Goal: Complete application form

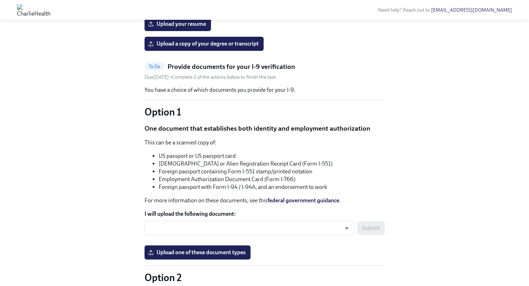
scroll to position [626, 0]
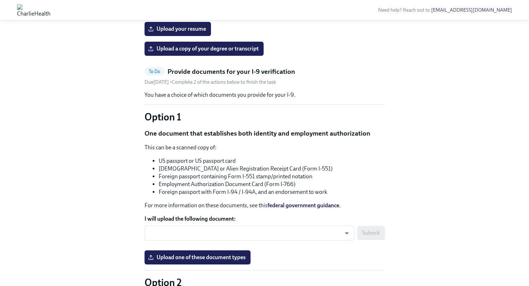
click at [303, 56] on div "Upload a copy of your degree or transcript" at bounding box center [264, 49] width 240 height 14
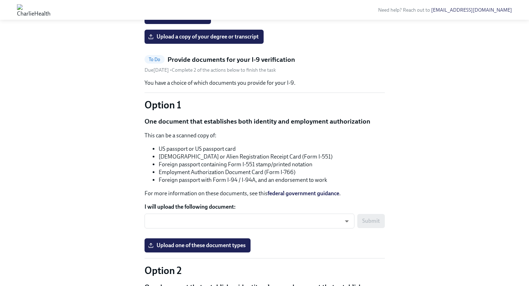
scroll to position [640, 0]
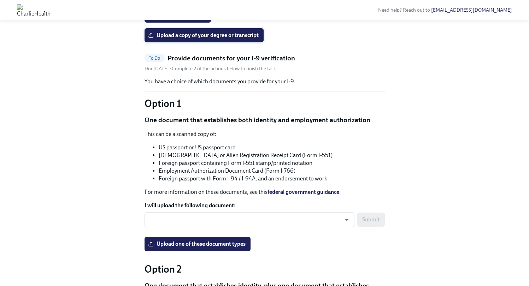
click at [203, 39] on span "Upload a copy of your degree or transcript" at bounding box center [203, 35] width 109 height 7
click at [0, 0] on input "Upload a copy of your degree or transcript" at bounding box center [0, 0] width 0 height 0
click at [230, 42] on label "Upload a copy of your degree or transcript" at bounding box center [203, 35] width 119 height 14
click at [0, 0] on input "Upload a copy of your degree or transcript" at bounding box center [0, 0] width 0 height 0
click at [178, 19] on span "Upload your resume" at bounding box center [177, 15] width 57 height 7
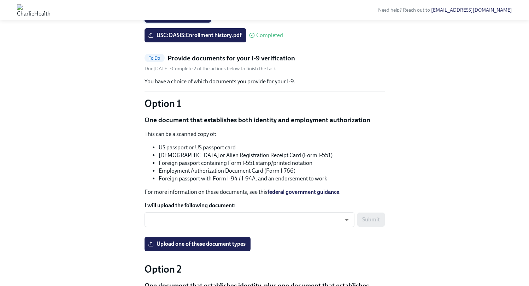
click at [0, 0] on input "Upload your resume" at bounding box center [0, 0] width 0 height 0
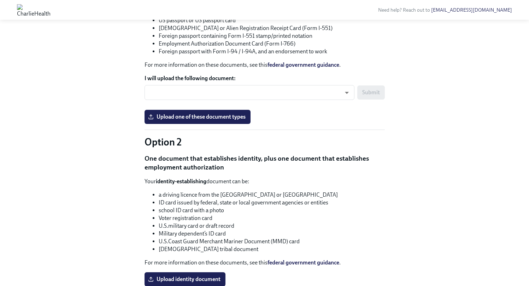
scroll to position [772, 0]
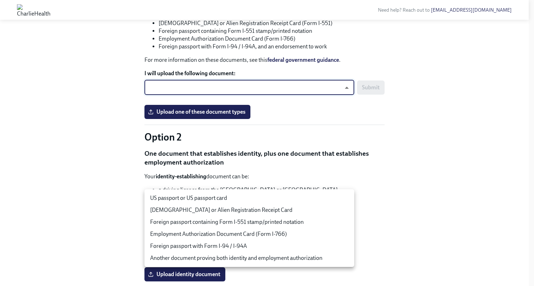
click at [187, 201] on li "US passport or US passport card" at bounding box center [249, 198] width 210 height 12
type input "tm035QtdH"
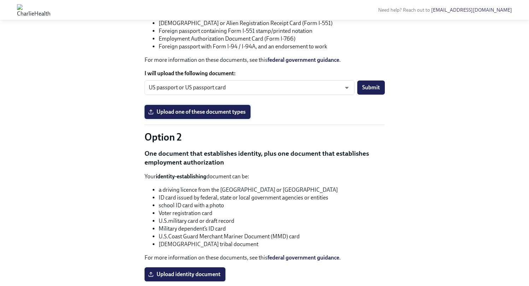
click at [189, 115] on span "Upload one of these document types" at bounding box center [197, 111] width 96 height 7
click at [0, 0] on input "Upload one of these document types" at bounding box center [0, 0] width 0 height 0
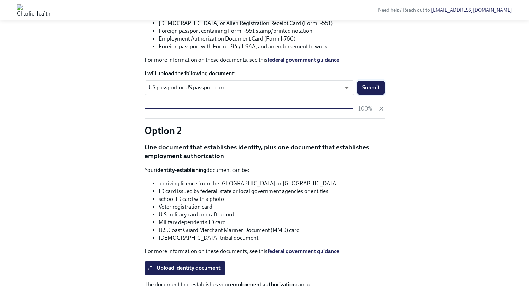
click at [364, 91] on span "Submit" at bounding box center [371, 87] width 18 height 7
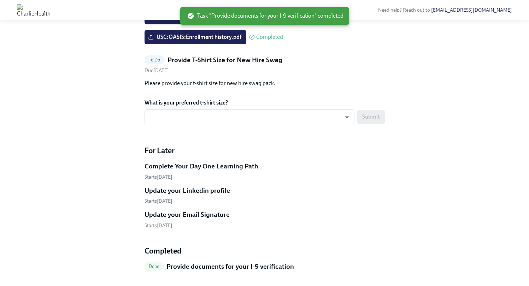
scroll to position [653, 0]
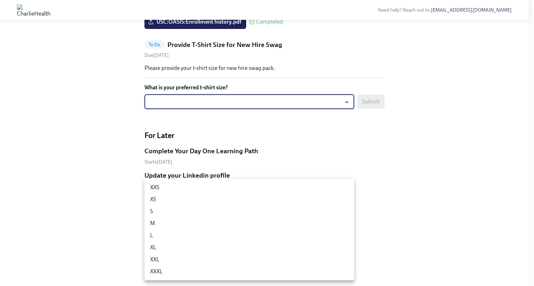
click at [274, 238] on li "L" at bounding box center [249, 236] width 210 height 12
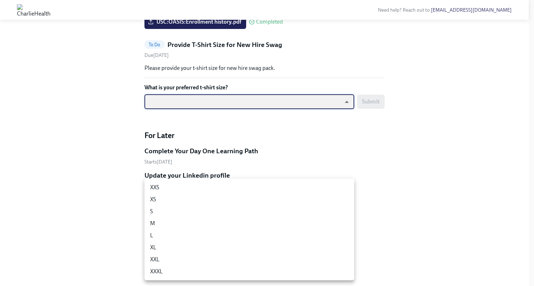
type input "-gFL8YKG_"
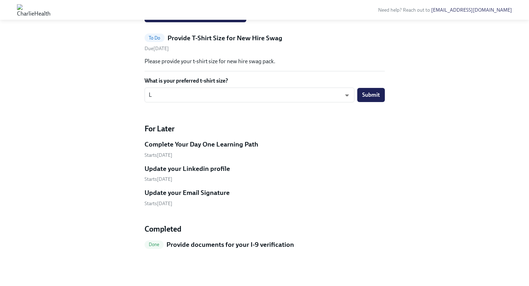
scroll to position [770, 0]
click at [239, 187] on div "Complete Your Day One Learning Path Starts September 22nd Update your Linkedin …" at bounding box center [264, 173] width 240 height 67
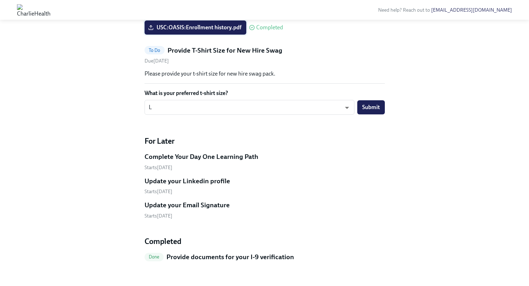
scroll to position [649, 0]
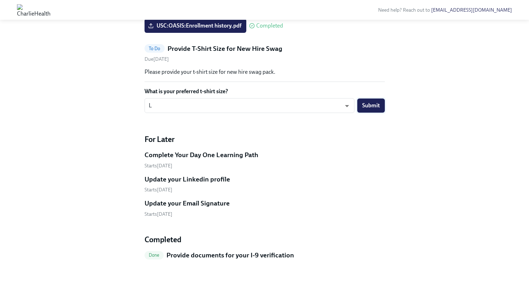
click at [367, 109] on span "Submit" at bounding box center [371, 105] width 18 height 7
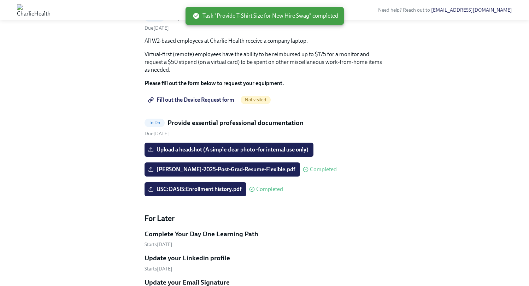
scroll to position [484, 0]
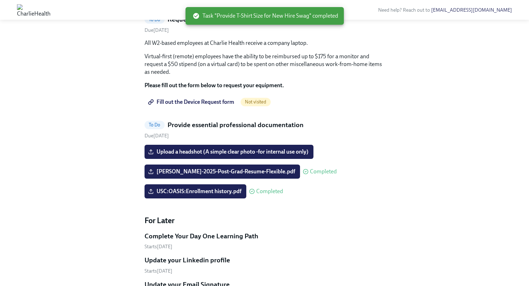
click at [249, 105] on span "Not visited" at bounding box center [256, 101] width 30 height 5
click at [216, 106] on span "Fill out the Device Request form" at bounding box center [191, 102] width 85 height 7
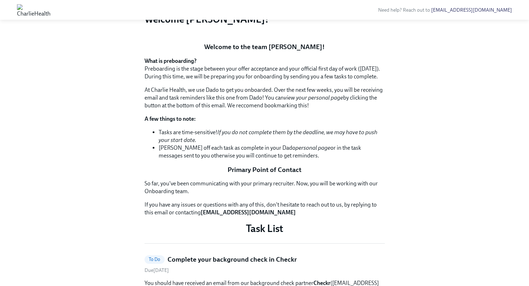
scroll to position [73, 0]
